Goal: Task Accomplishment & Management: Manage account settings

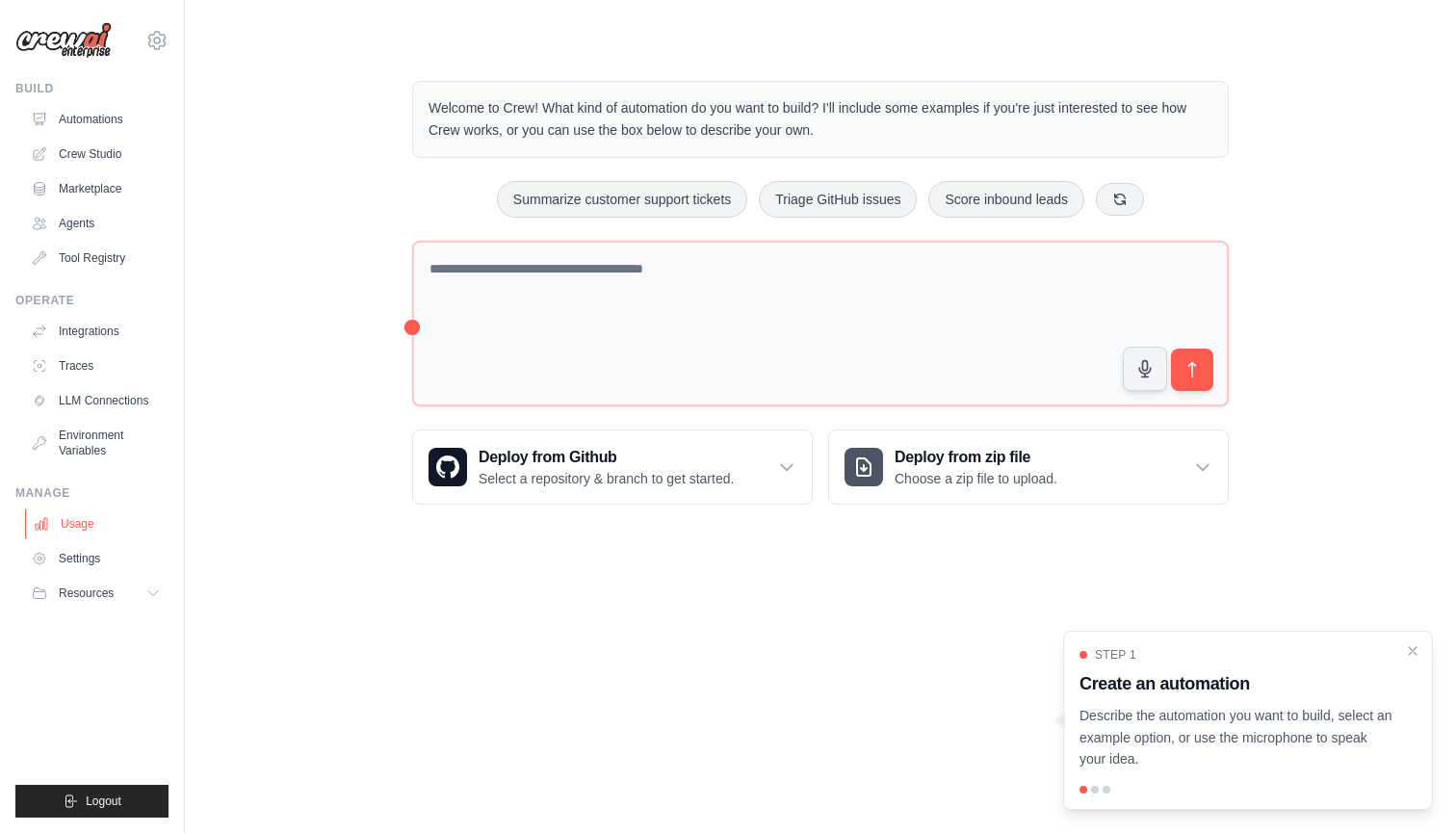
click at [113, 530] on link "Usage" at bounding box center [98, 524] width 146 height 31
click at [110, 525] on link "Usage" at bounding box center [98, 524] width 146 height 31
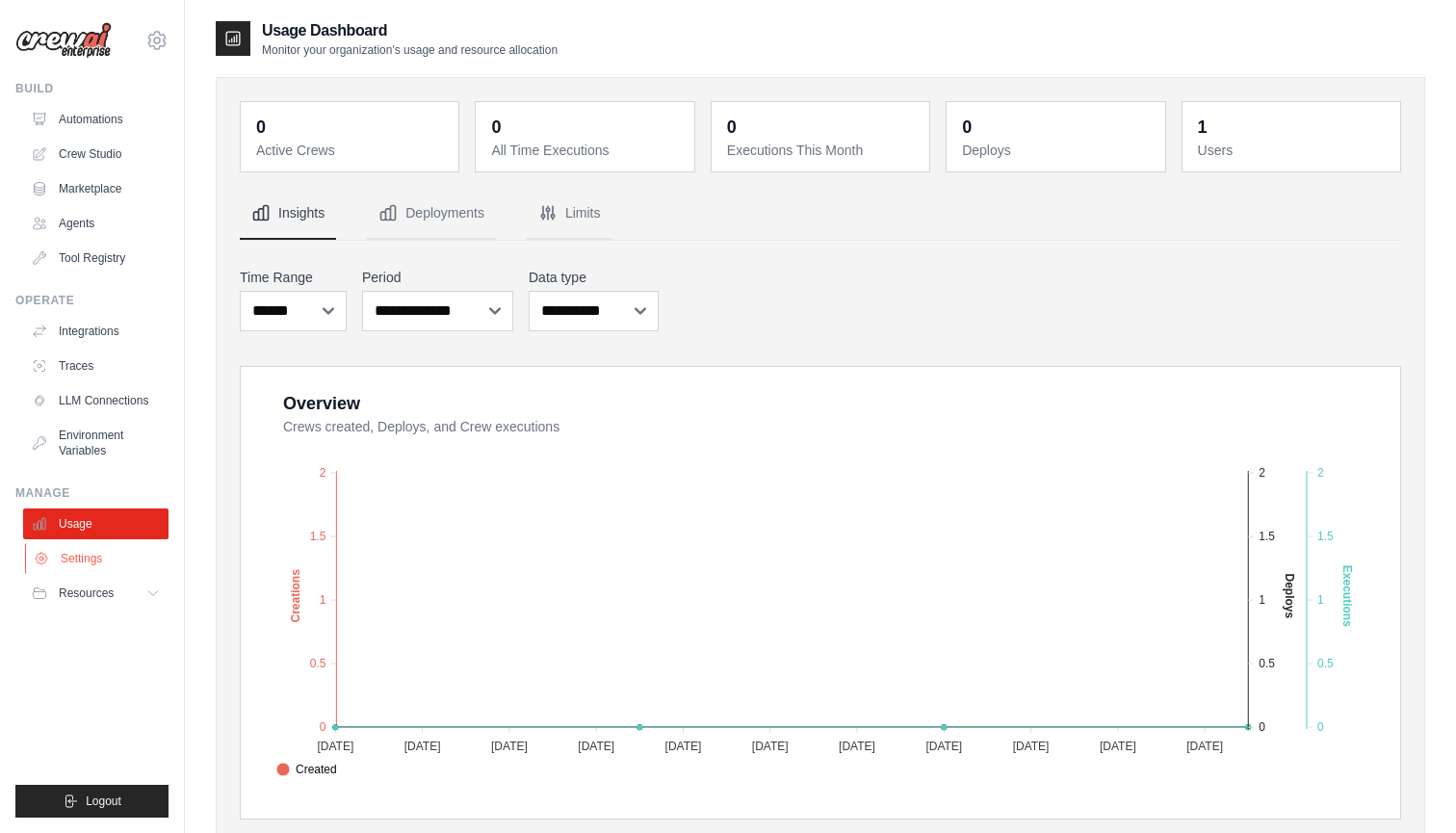
click at [104, 567] on link "Settings" at bounding box center [98, 559] width 146 height 31
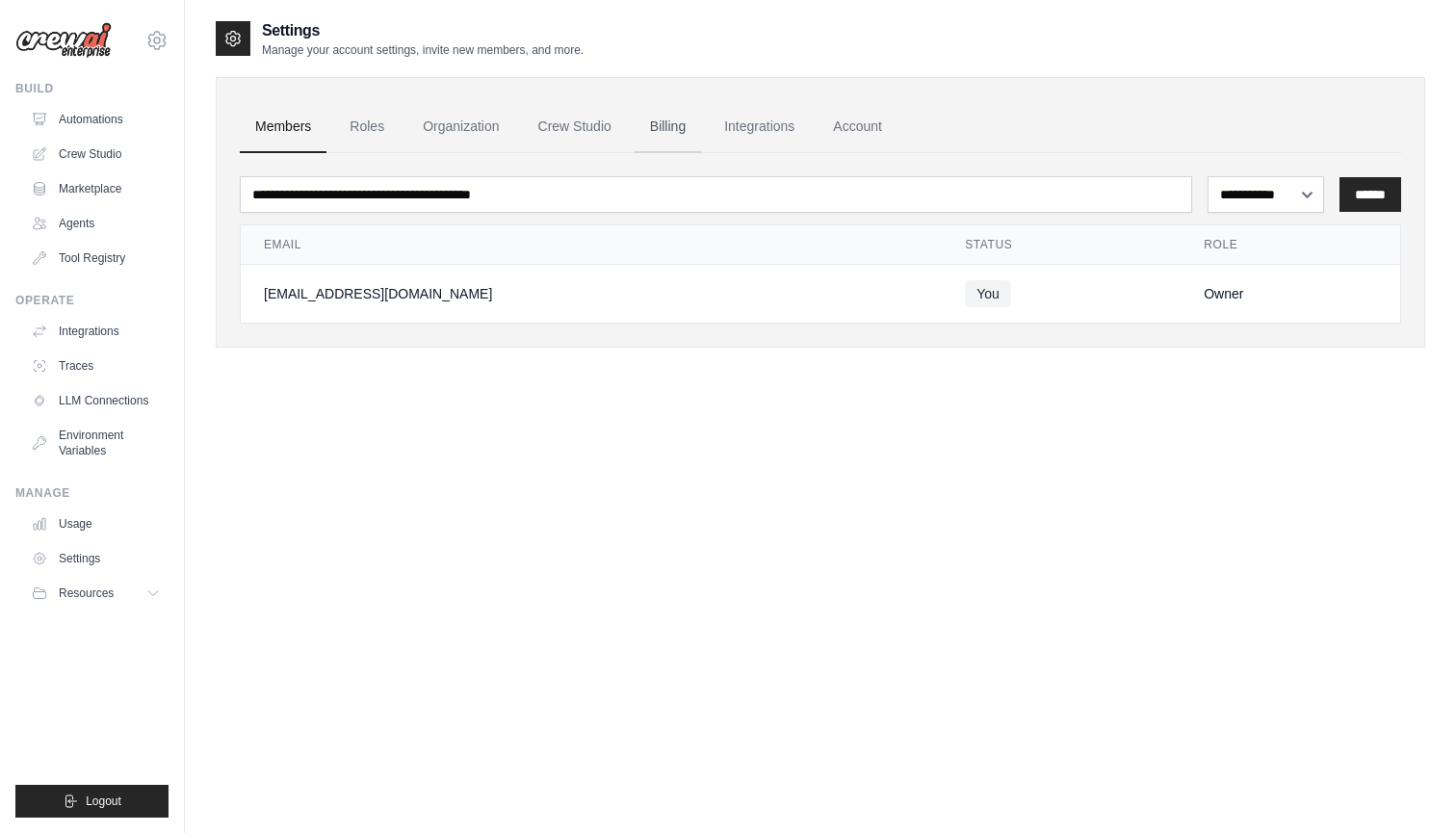
click at [685, 128] on link "Billing" at bounding box center [668, 127] width 66 height 52
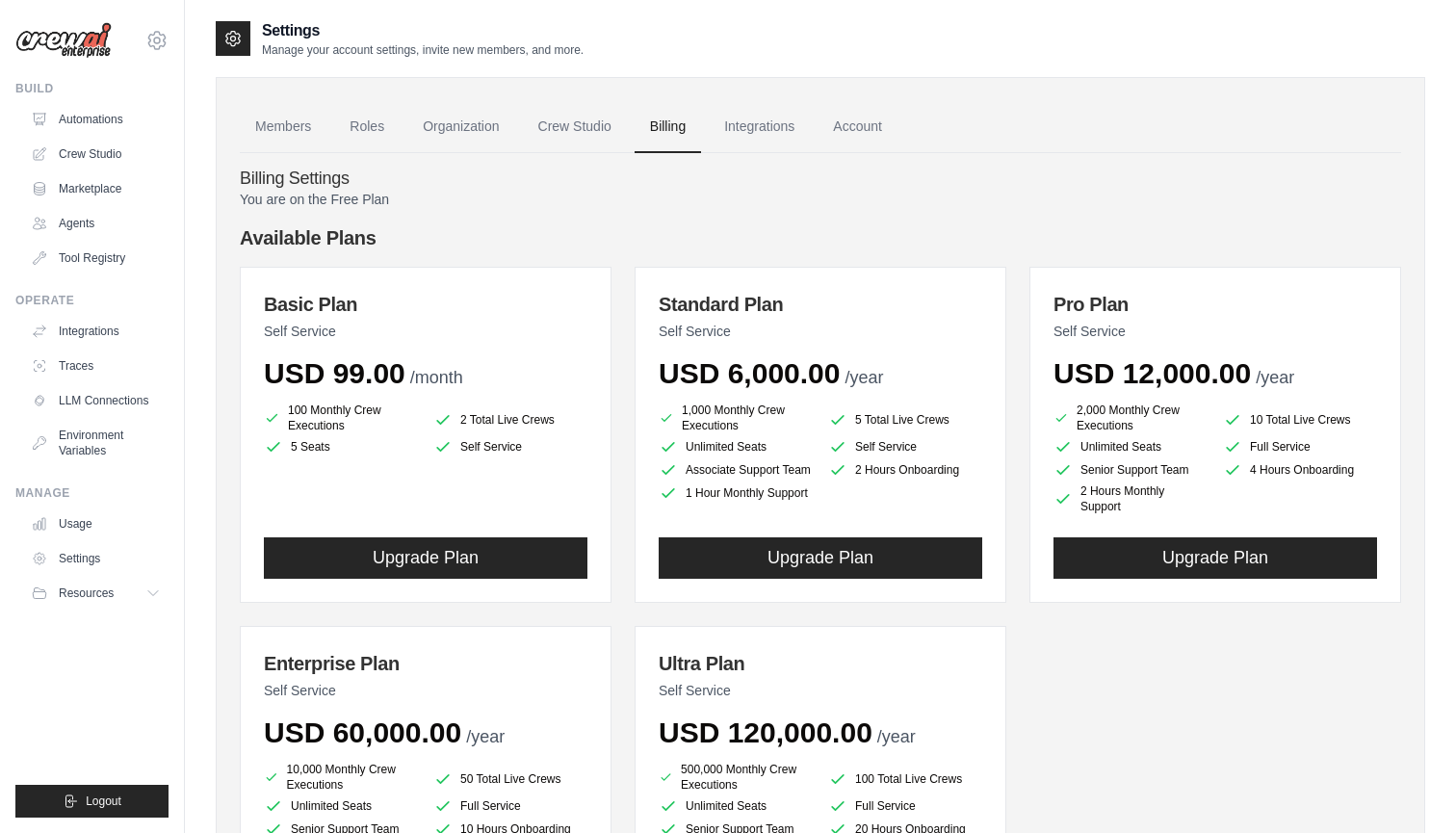
click at [651, 218] on div "You are on the Free Plan Available Plans Basic Plan Self Service USD 99.00 /mon…" at bounding box center [821, 597] width 1162 height 814
click at [624, 208] on div "You are on the Free Plan Available Plans Basic Plan Self Service USD 99.00 /mon…" at bounding box center [821, 597] width 1162 height 814
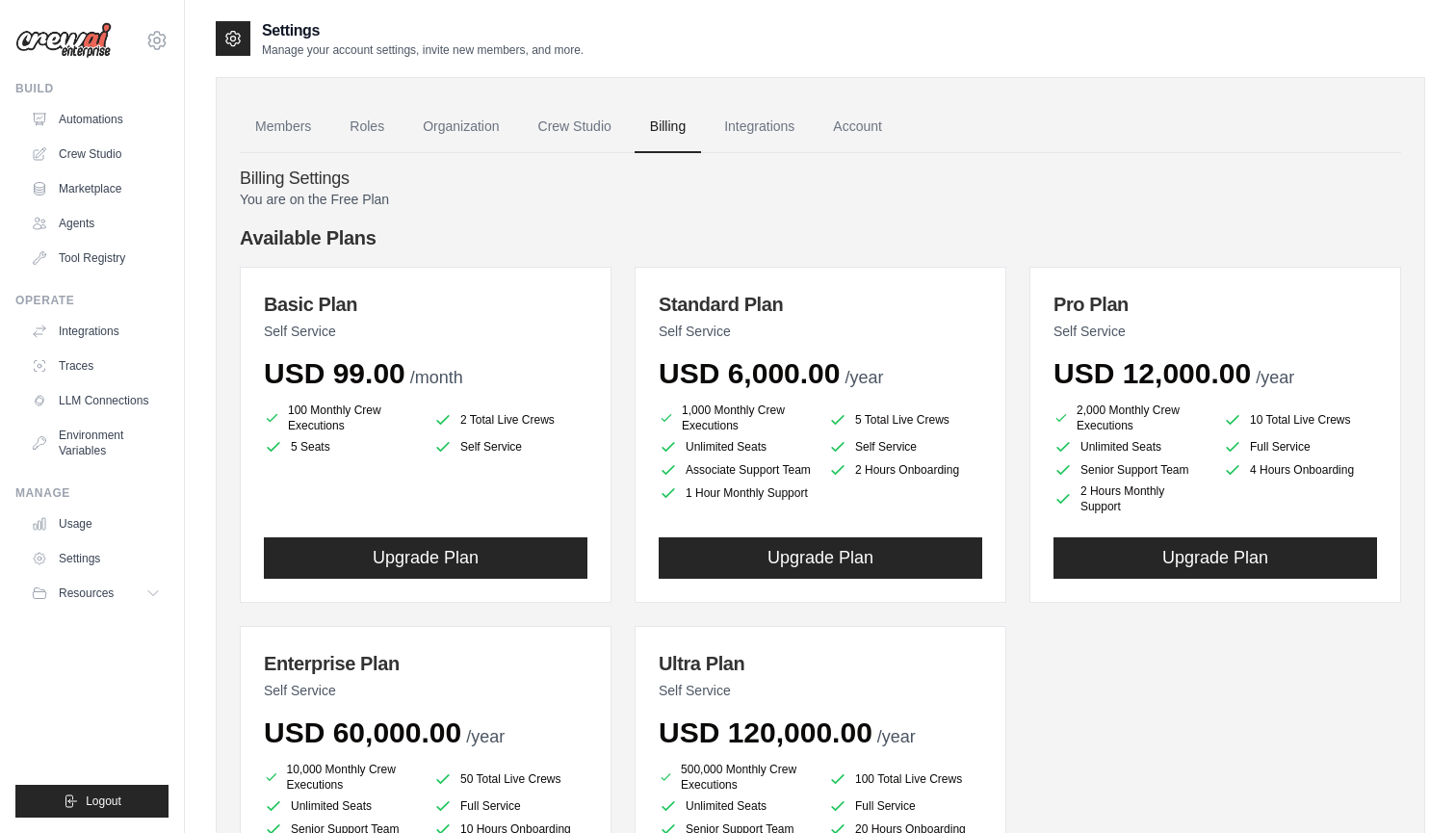
click at [619, 274] on div "Basic Plan Self Service USD 99.00 /month 100 Monthly Crew Executions 2 Total Li…" at bounding box center [821, 614] width 1162 height 695
click at [96, 394] on link "LLM Connections" at bounding box center [98, 401] width 146 height 31
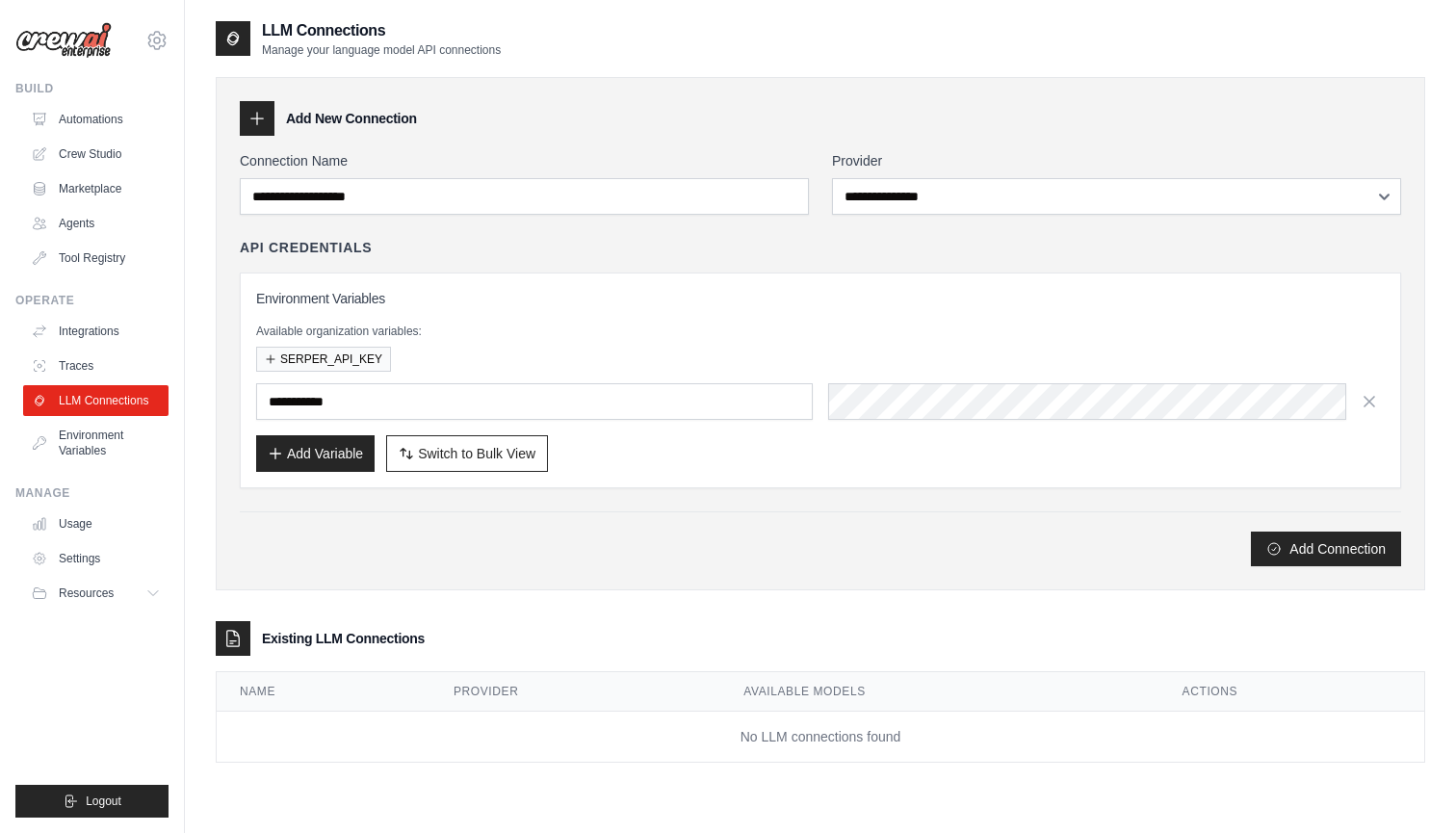
click at [307, 541] on div "Add Connection" at bounding box center [821, 549] width 1162 height 35
click at [1310, 578] on div "**********" at bounding box center [820, 334] width 1210 height 514
click at [1310, 558] on button "Add Connection" at bounding box center [1326, 549] width 150 height 35
click at [706, 121] on div "Add New Connection" at bounding box center [821, 119] width 1162 height 35
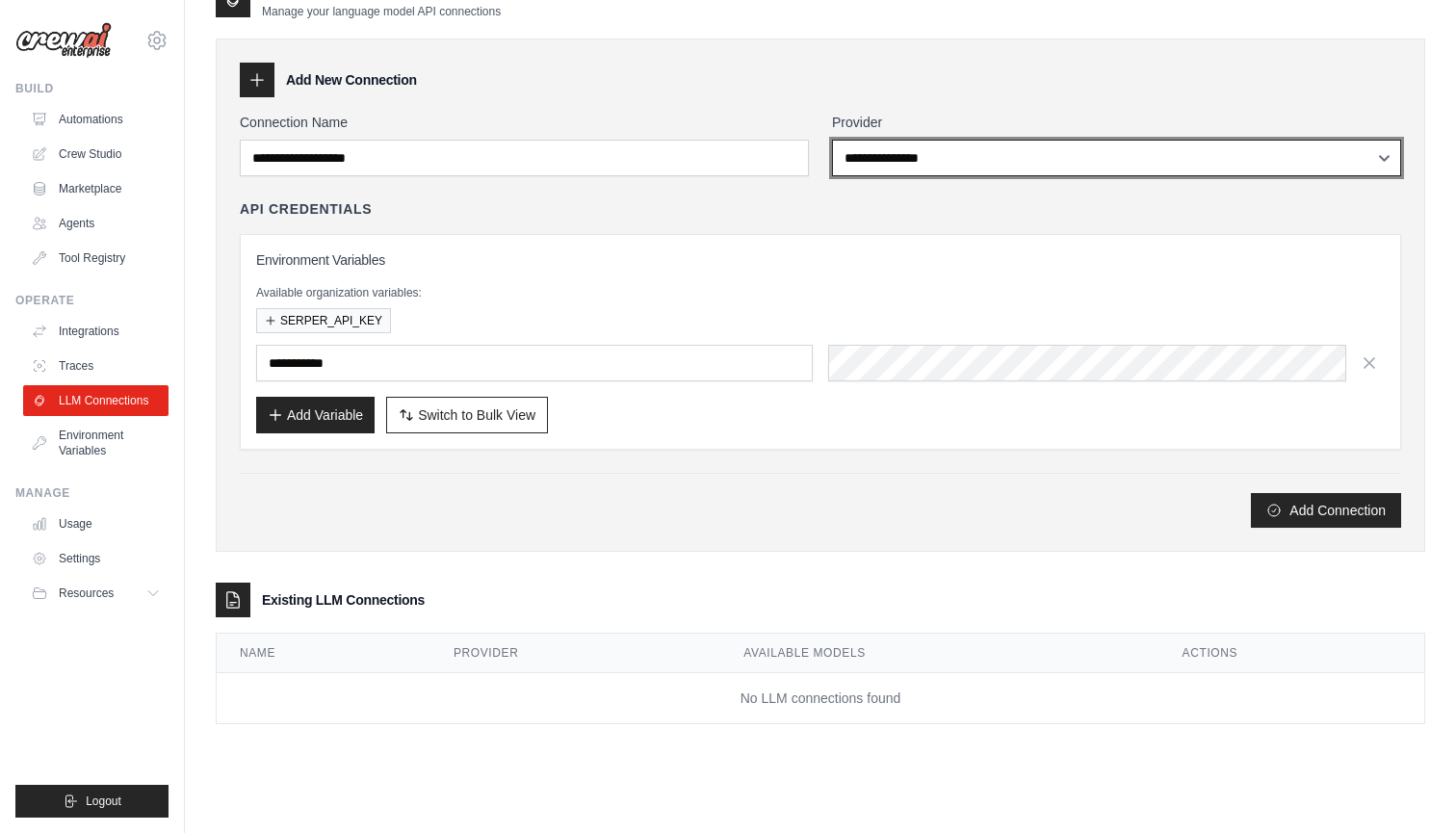
scroll to position [38, 0]
